Goal: Task Accomplishment & Management: Complete application form

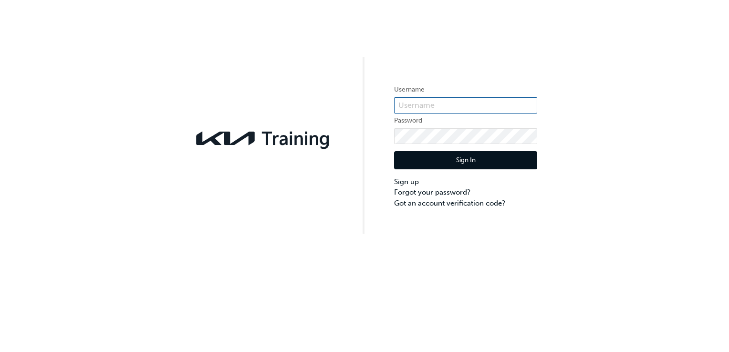
click at [443, 107] on input "text" at bounding box center [465, 105] width 143 height 16
type input "[PERSON_NAME].Chapman1"
click at [462, 159] on button "Sign In" at bounding box center [465, 160] width 143 height 18
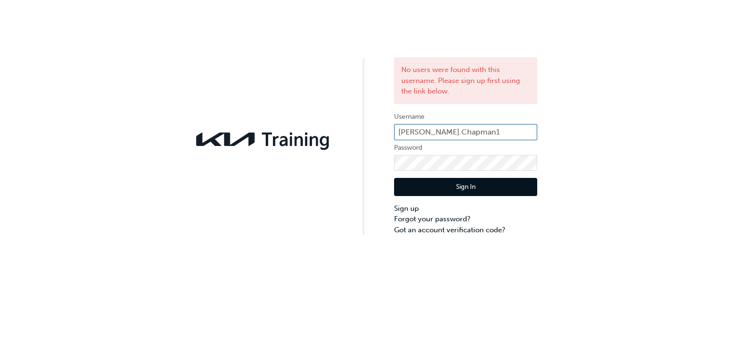
drag, startPoint x: 473, startPoint y: 131, endPoint x: 343, endPoint y: 129, distance: 130.2
click at [342, 129] on div "No users were found with this username. Please sign up first using the link bel…" at bounding box center [364, 117] width 729 height 235
paste input "AU83996B6"
type input "KAU83996B6"
